Goal: Transaction & Acquisition: Purchase product/service

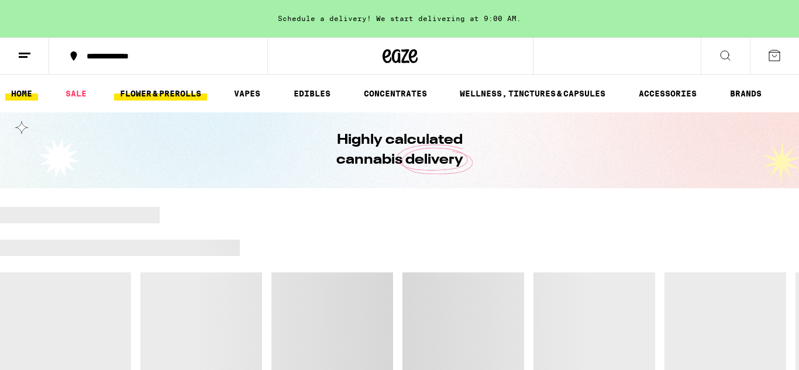
click at [182, 89] on link "FLOWER & PREROLLS" at bounding box center [160, 94] width 93 height 14
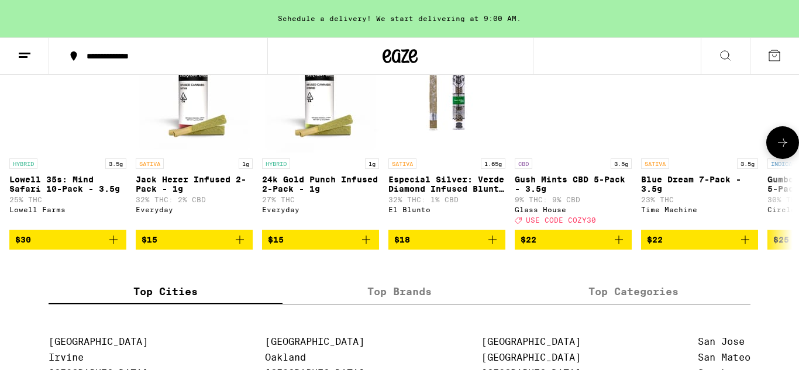
scroll to position [975, 0]
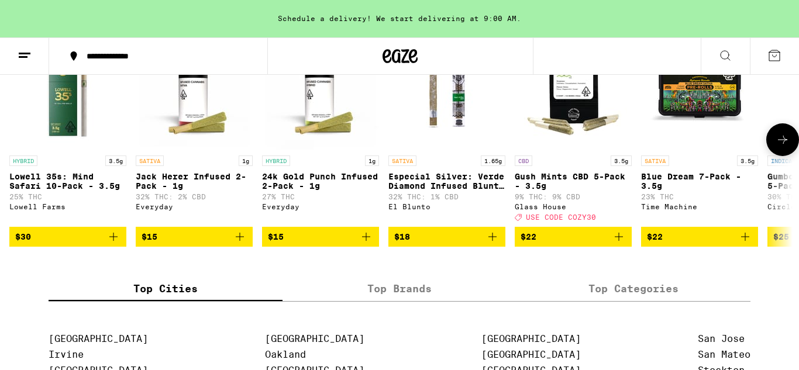
click at [240, 244] on icon "Add to bag" at bounding box center [240, 237] width 14 height 14
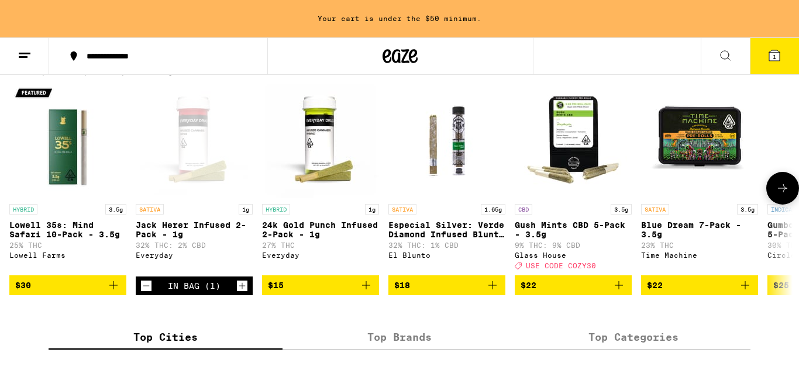
scroll to position [924, 0]
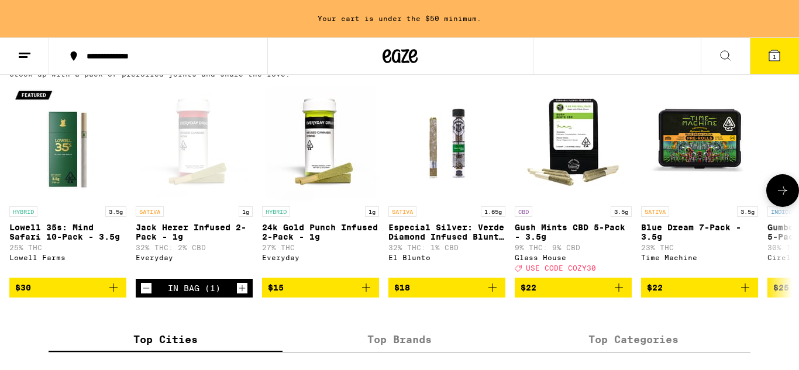
click at [788, 198] on icon at bounding box center [782, 191] width 14 height 14
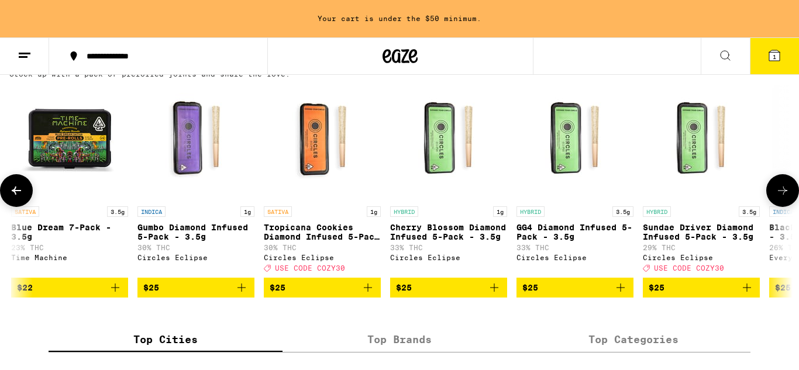
scroll to position [0, 652]
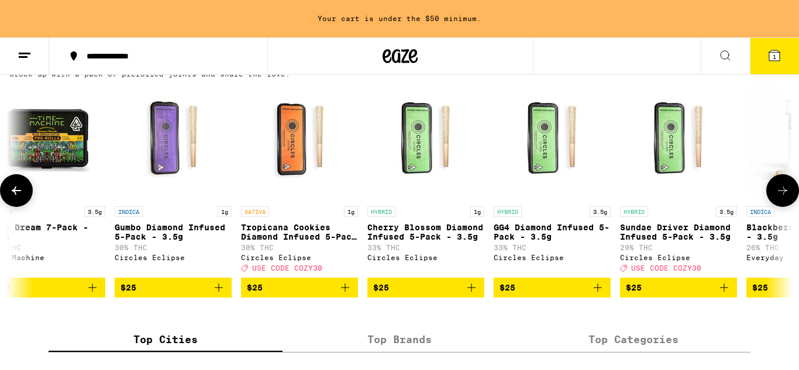
click at [11, 198] on icon at bounding box center [16, 191] width 14 height 14
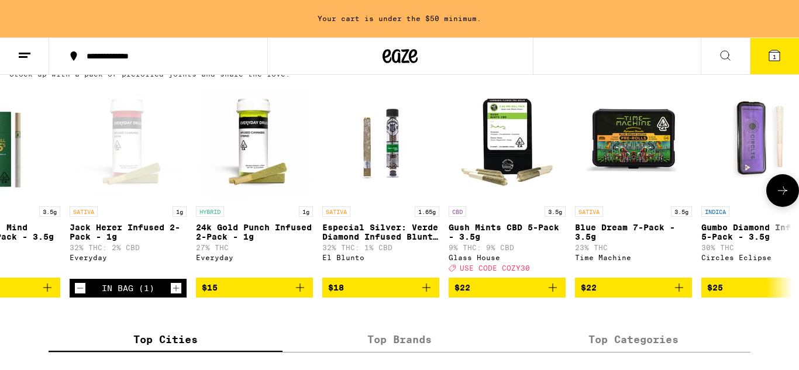
scroll to position [0, 0]
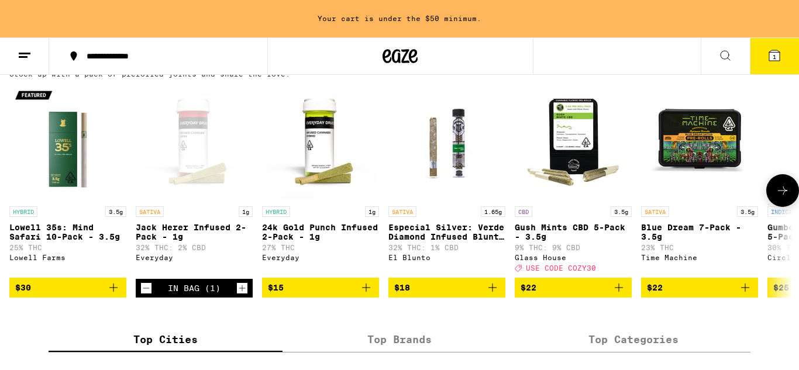
click at [745, 295] on icon "Add to bag" at bounding box center [745, 288] width 14 height 14
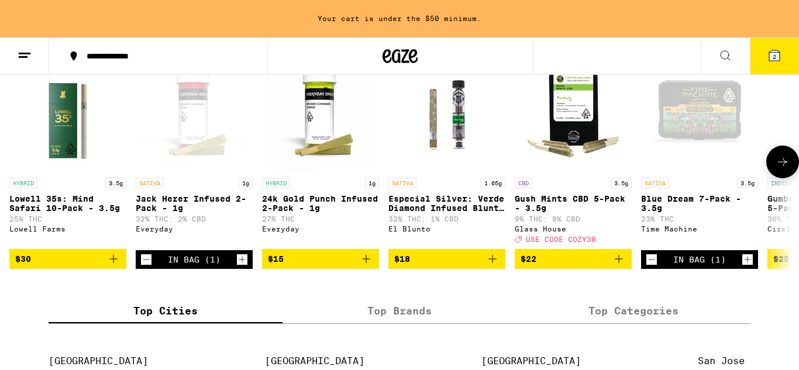
scroll to position [952, 0]
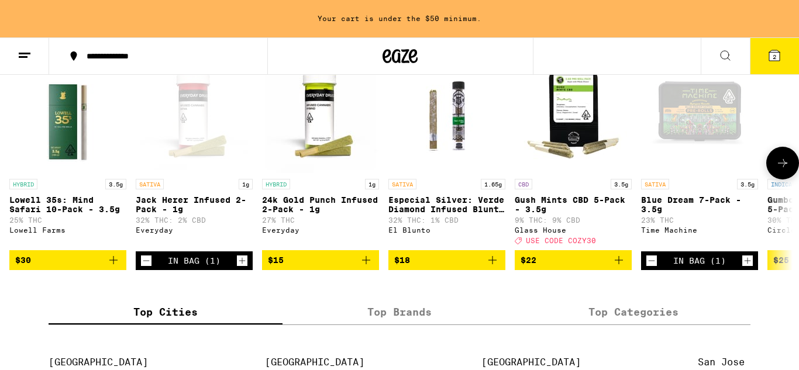
click at [786, 170] on icon at bounding box center [782, 163] width 14 height 14
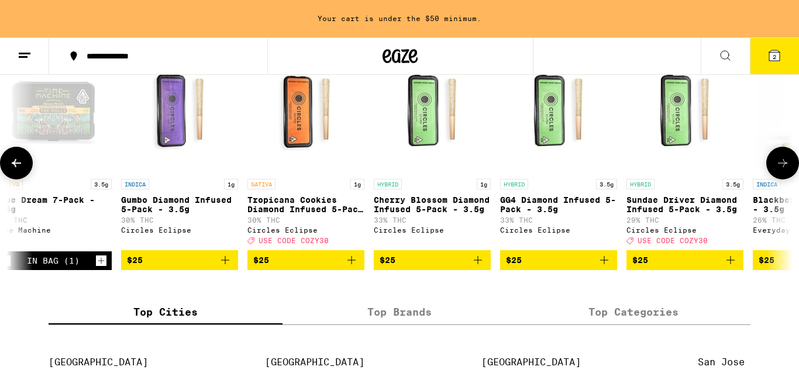
scroll to position [0, 652]
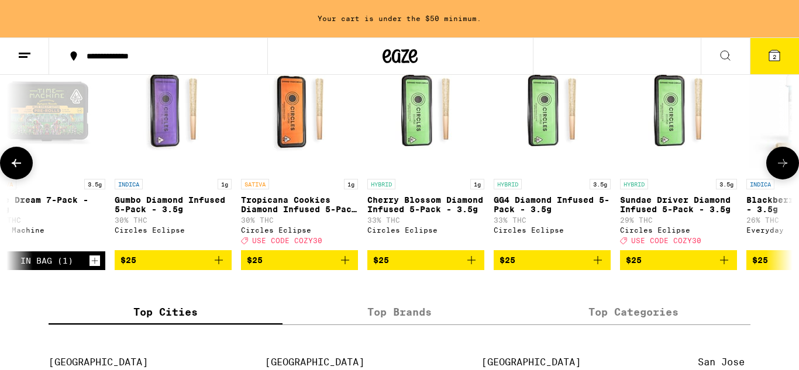
click at [780, 170] on icon at bounding box center [782, 163] width 14 height 14
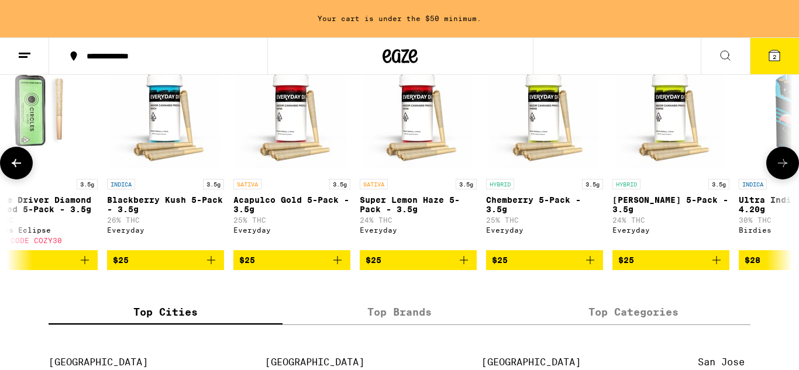
scroll to position [0, 1305]
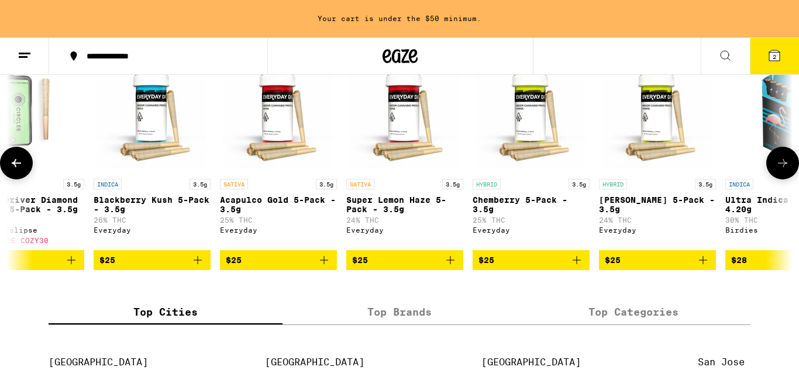
click at [448, 267] on icon "Add to bag" at bounding box center [450, 260] width 14 height 14
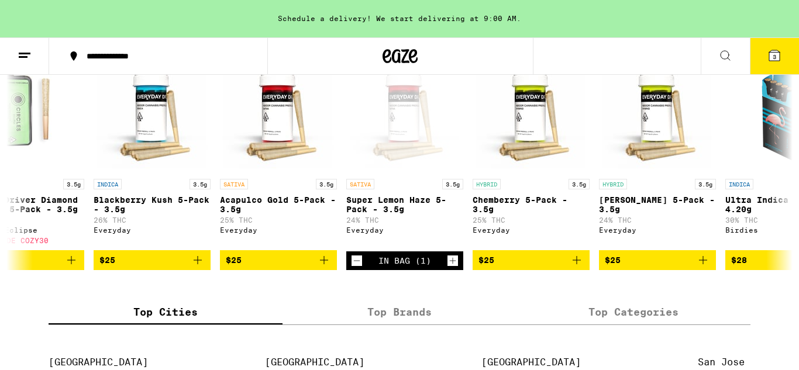
click at [773, 63] on button "3" at bounding box center [773, 56] width 49 height 36
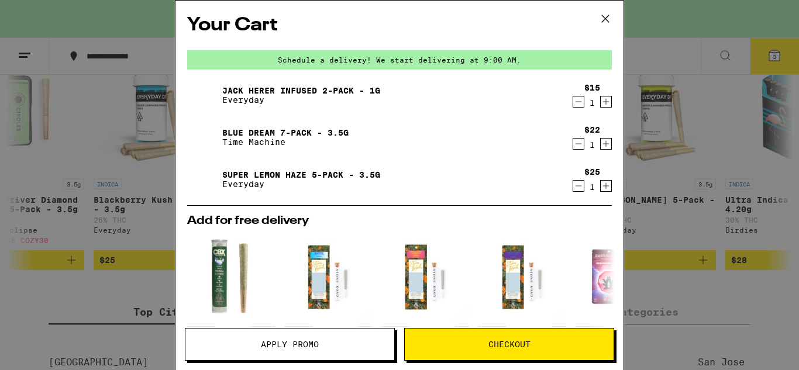
click at [507, 343] on span "Checkout" at bounding box center [509, 344] width 42 height 8
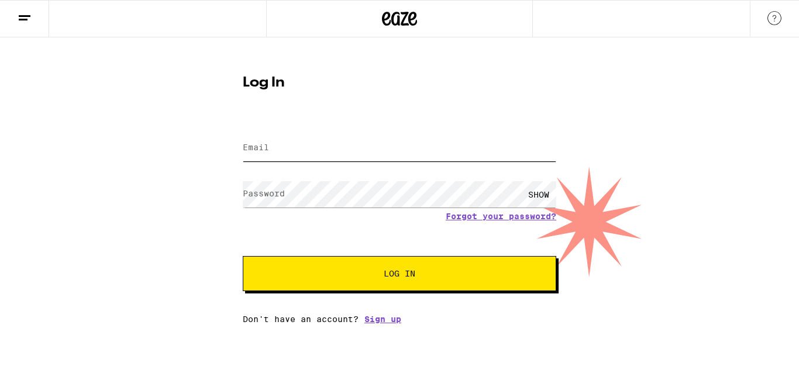
click at [331, 149] on input "Email" at bounding box center [399, 148] width 313 height 26
type input "[EMAIL_ADDRESS][DOMAIN_NAME]"
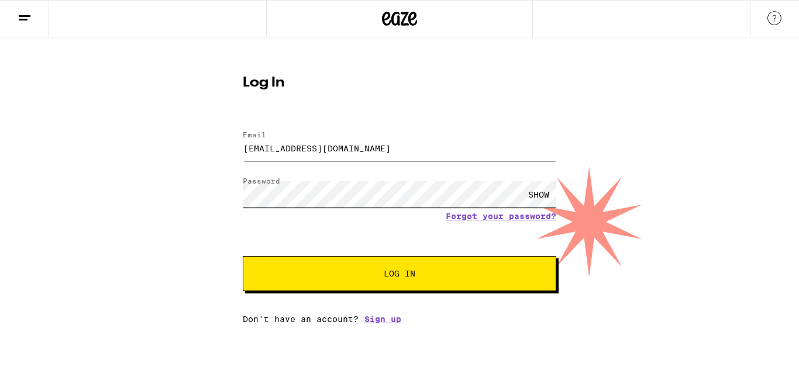
click at [243, 256] on button "Log In" at bounding box center [399, 273] width 313 height 35
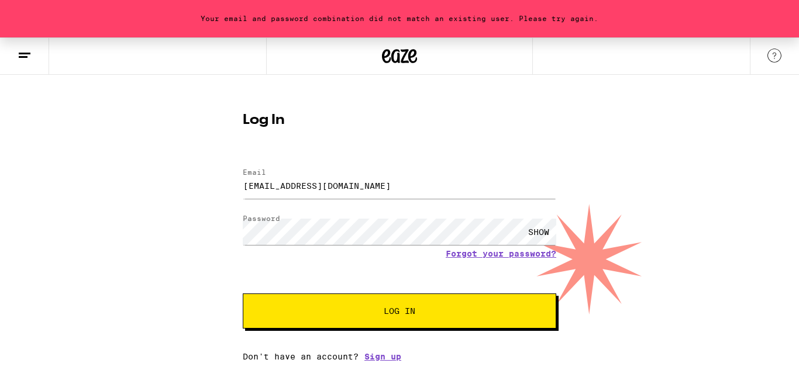
click at [350, 303] on button "Log In" at bounding box center [399, 310] width 313 height 35
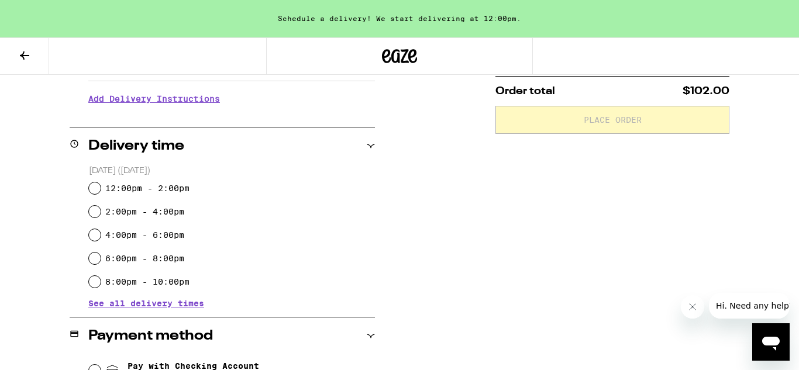
scroll to position [237, 0]
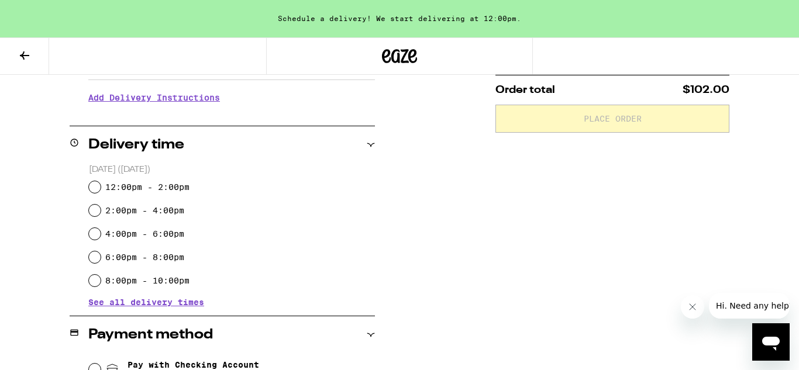
click at [163, 185] on label "12:00pm - 2:00pm" at bounding box center [147, 186] width 84 height 9
click at [101, 185] on input "12:00pm - 2:00pm" at bounding box center [95, 187] width 12 height 12
radio input "true"
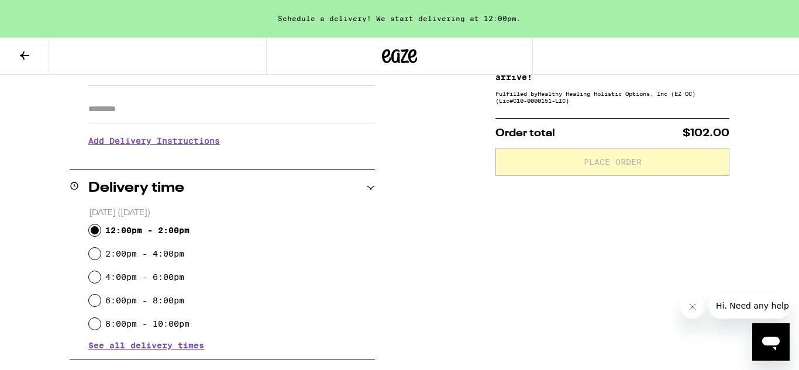
scroll to position [0, 0]
